Goal: Task Accomplishment & Management: Complete application form

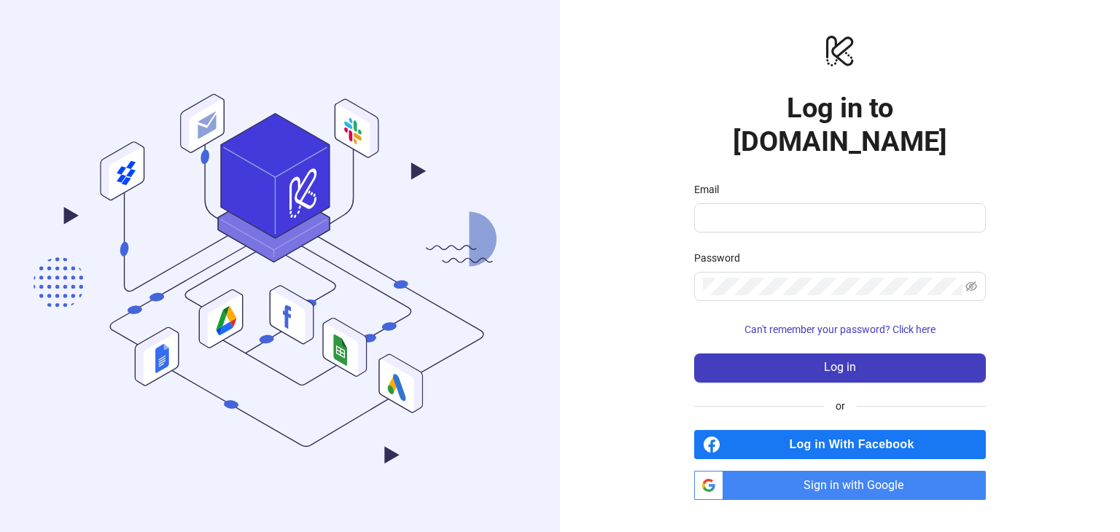
click at [558, 475] on span "Sign in with Google" at bounding box center [857, 485] width 257 height 29
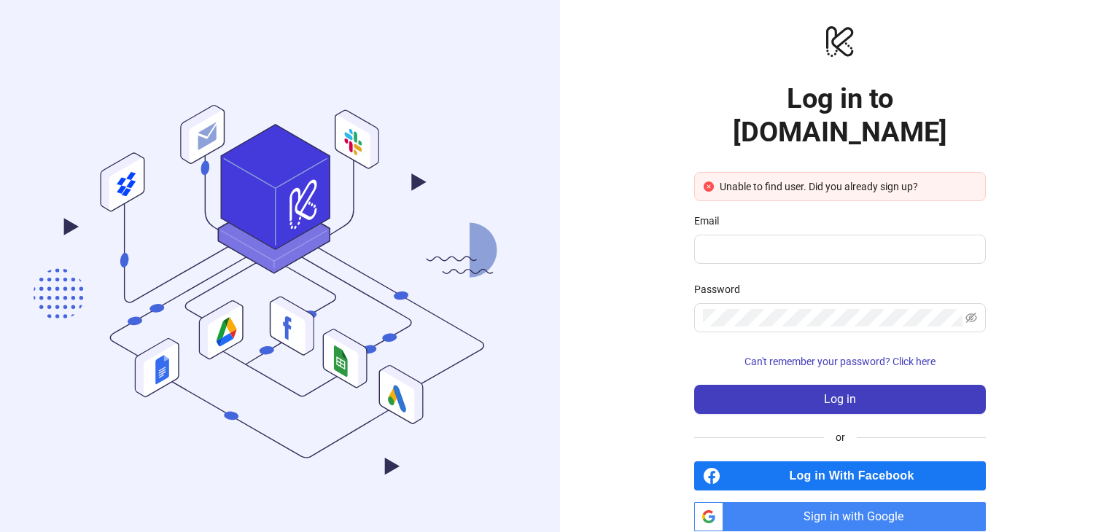
click at [827, 502] on span "Sign in with Google" at bounding box center [857, 516] width 257 height 29
click at [831, 502] on span "Sign in with Google" at bounding box center [857, 516] width 257 height 29
click at [707, 182] on icon "close-circle" at bounding box center [708, 187] width 10 height 10
drag, startPoint x: 913, startPoint y: 158, endPoint x: 883, endPoint y: 165, distance: 30.6
click at [883, 179] on div "Unable to find user. Did you already sign up?" at bounding box center [848, 187] width 257 height 16
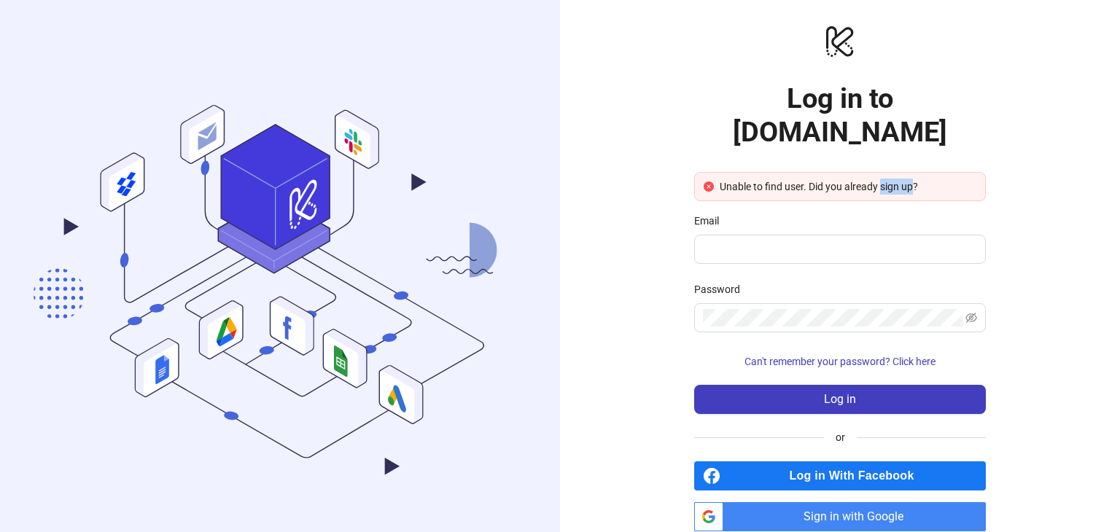
copy div "sign up"
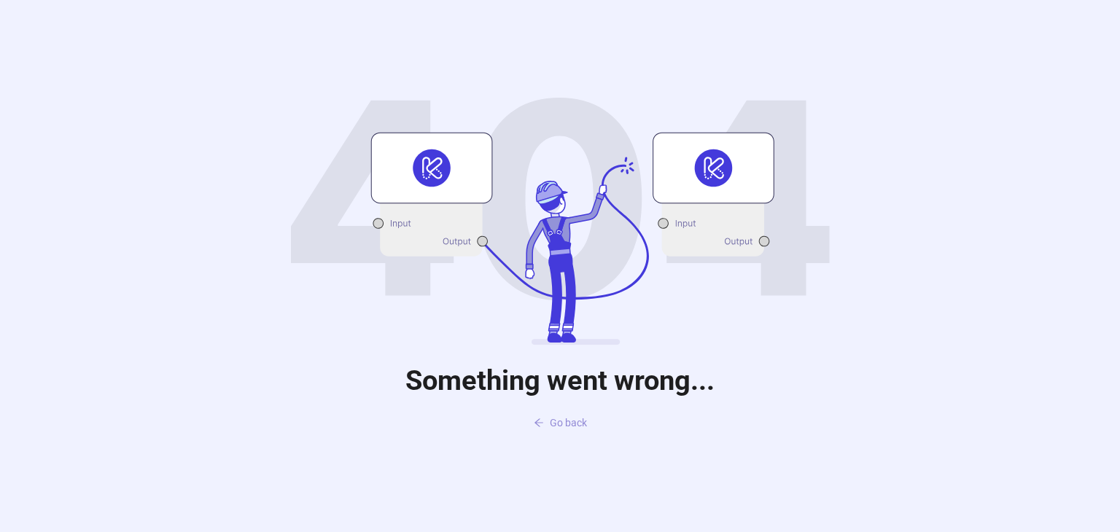
click at [560, 424] on span "Go back" at bounding box center [568, 423] width 37 height 12
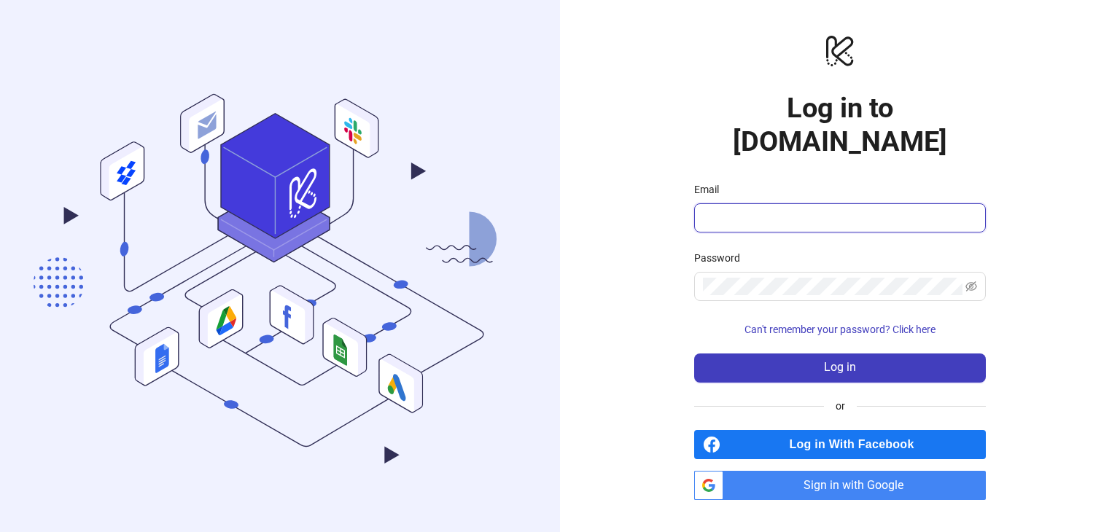
click at [765, 209] on input "Email" at bounding box center [838, 217] width 271 height 17
type input "**********"
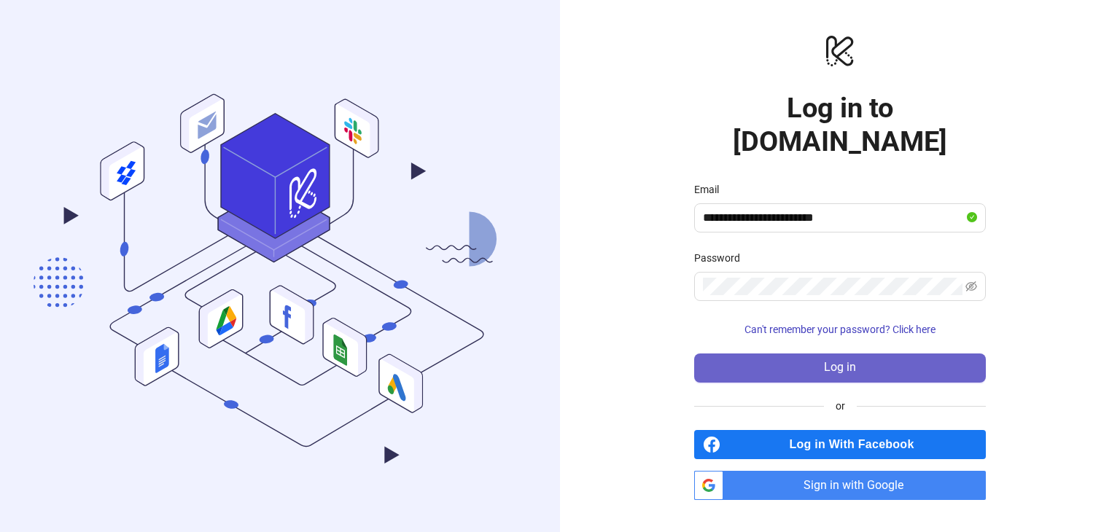
click at [830, 361] on span "Log in" at bounding box center [840, 367] width 32 height 13
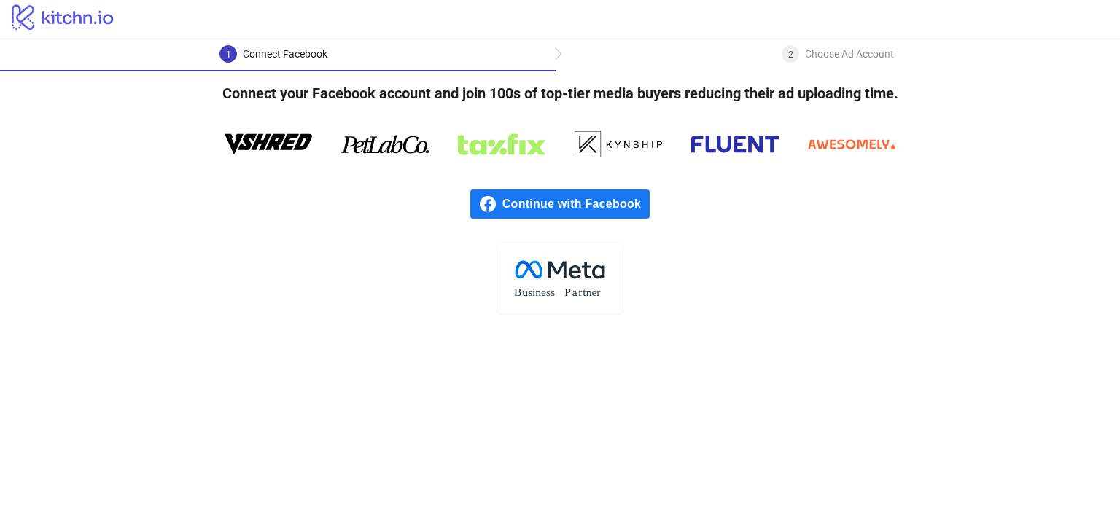
click at [591, 201] on span "Continue with Facebook" at bounding box center [575, 204] width 147 height 29
